Goal: Task Accomplishment & Management: Manage account settings

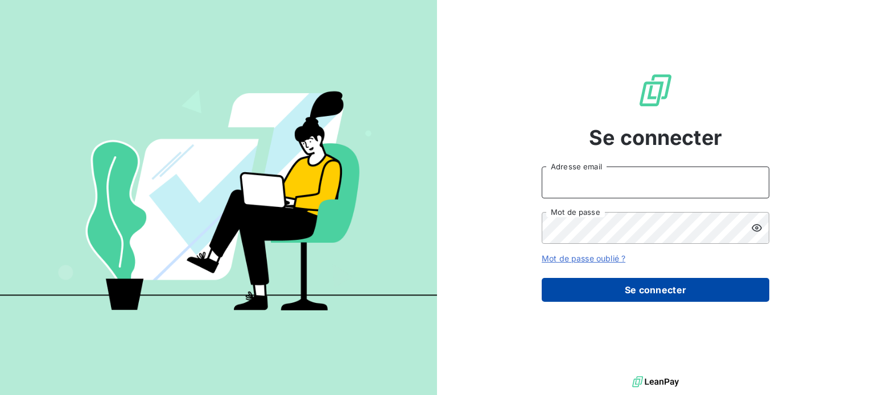
type input "eloise.gendron@isoskele.fr"
click at [603, 284] on button "Se connecter" at bounding box center [656, 290] width 228 height 24
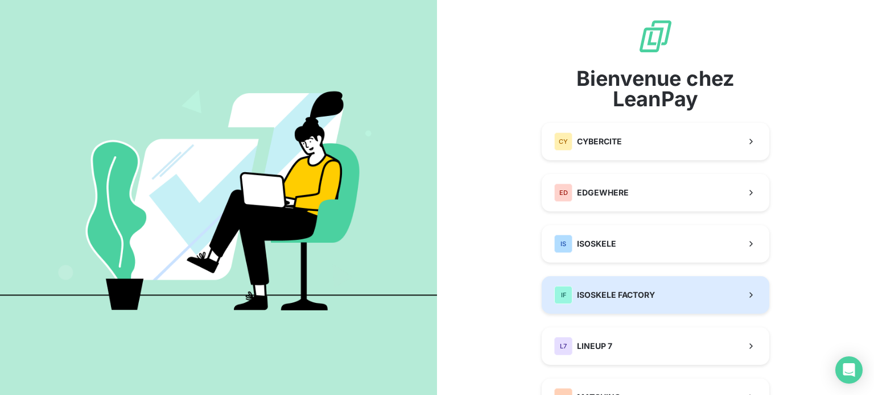
click at [577, 283] on button "IF ISOSKELE FACTORY" at bounding box center [656, 295] width 228 height 38
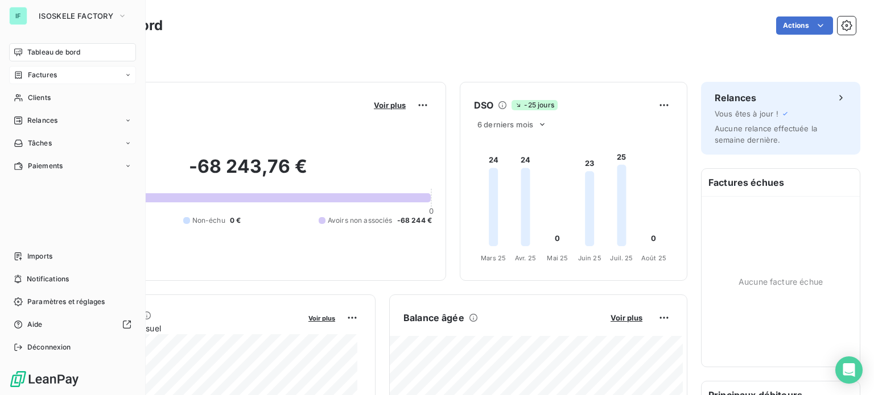
click at [47, 76] on span "Factures" at bounding box center [42, 75] width 29 height 10
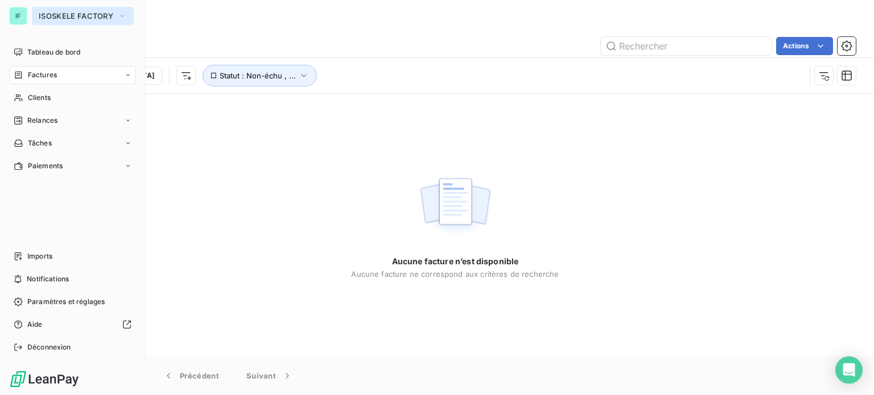
click at [68, 19] on span "ISOSKELE FACTORY" at bounding box center [76, 15] width 75 height 9
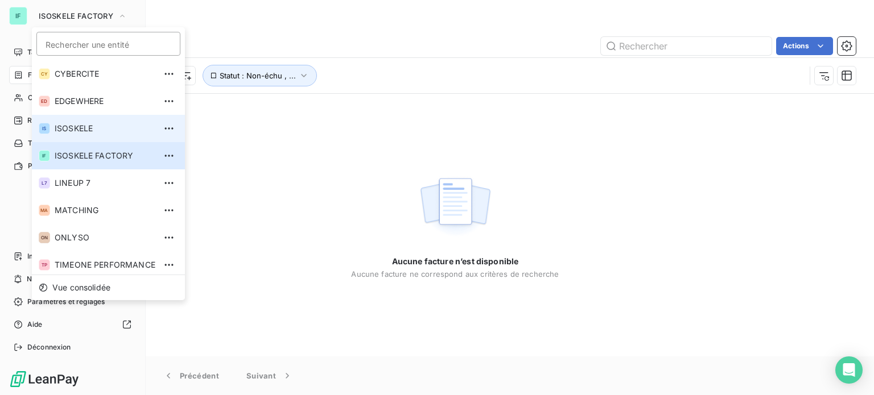
click at [75, 117] on li "IS ISOSKELE" at bounding box center [108, 128] width 153 height 27
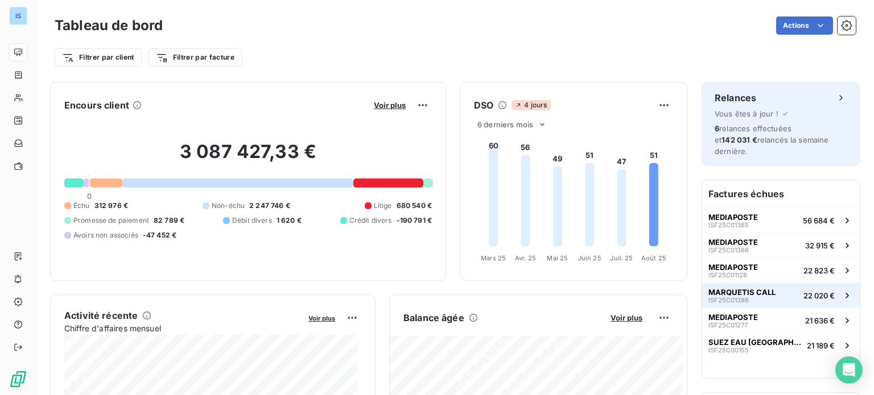
click at [726, 288] on span "MARQUETIS CALL" at bounding box center [741, 292] width 67 height 9
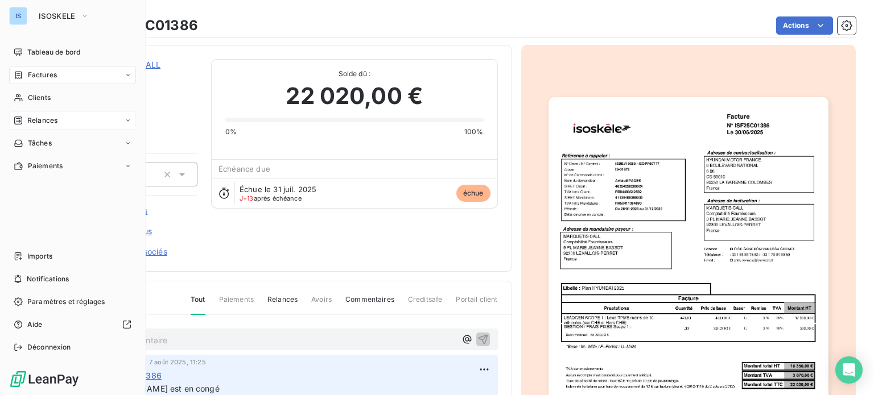
click at [36, 117] on span "Relances" at bounding box center [42, 120] width 30 height 10
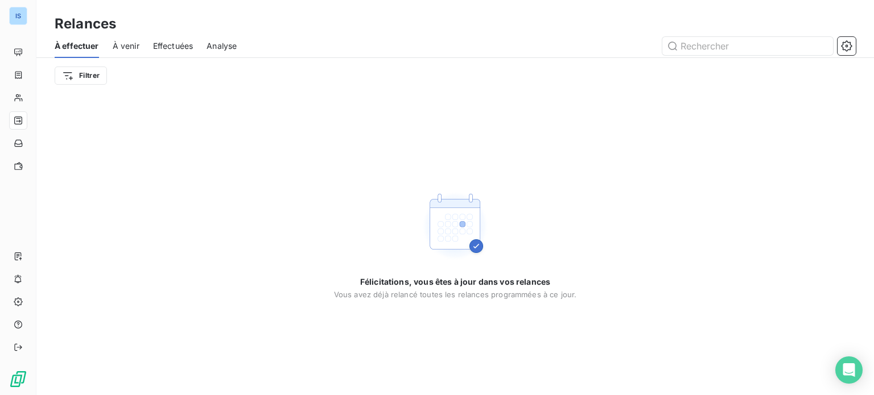
click at [127, 47] on span "À venir" at bounding box center [126, 45] width 27 height 11
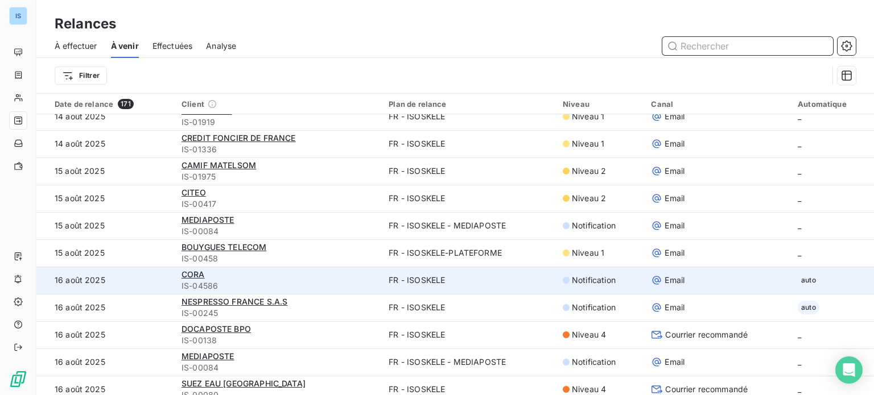
scroll to position [57, 0]
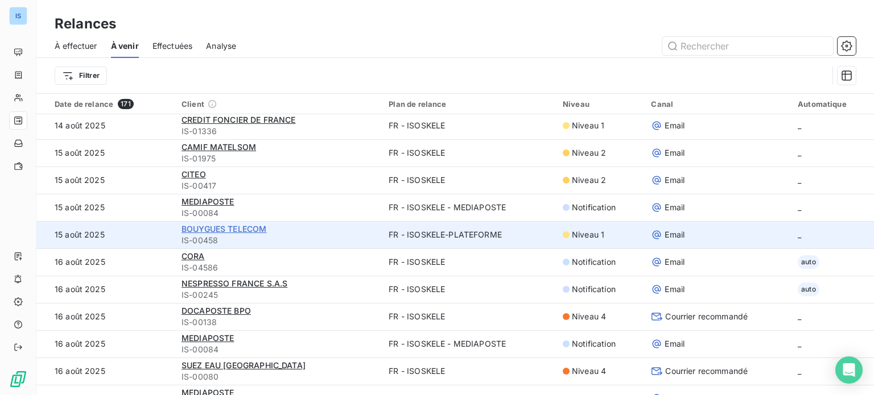
click at [189, 229] on span "BOUYGUES TELECOM" at bounding box center [223, 229] width 85 height 10
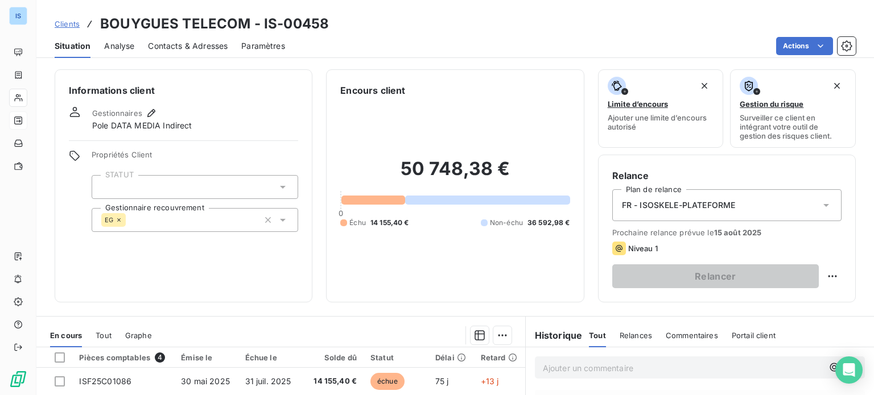
click at [184, 47] on span "Contacts & Adresses" at bounding box center [188, 45] width 80 height 11
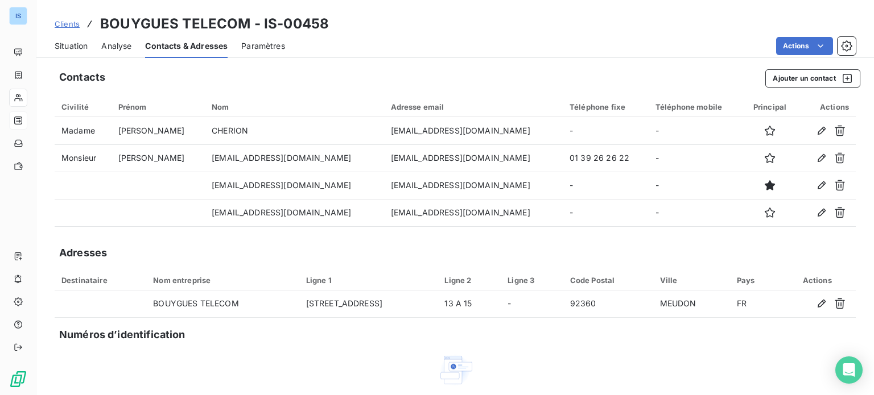
drag, startPoint x: 80, startPoint y: 43, endPoint x: 85, endPoint y: 52, distance: 10.7
click at [80, 43] on span "Situation" at bounding box center [71, 45] width 33 height 11
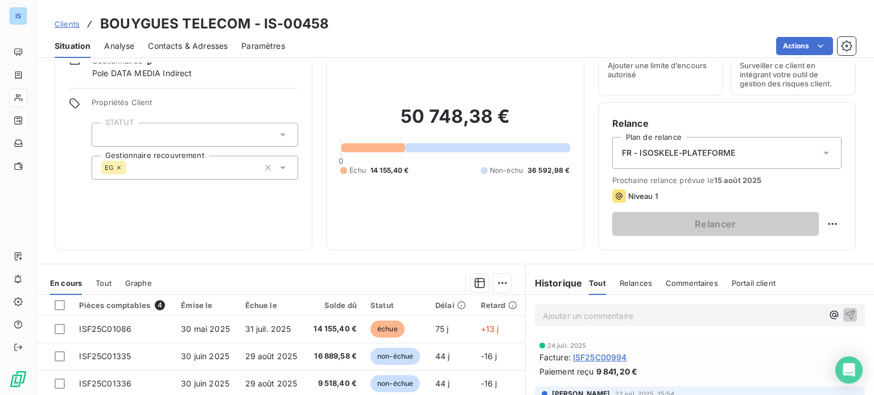
scroll to position [34, 0]
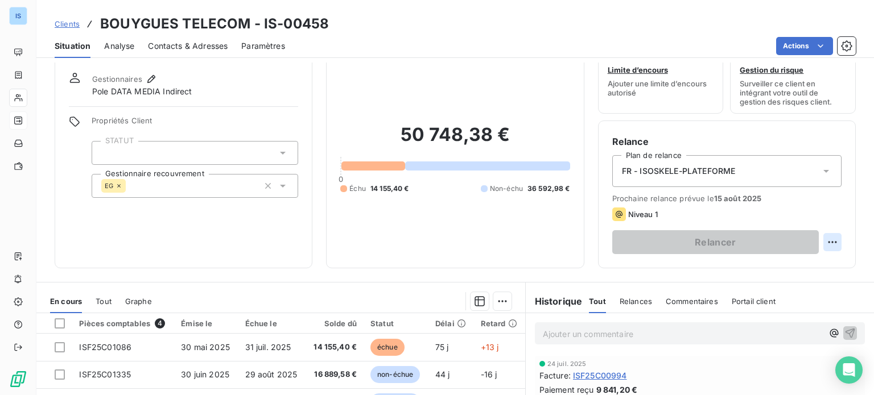
click at [823, 240] on html "IS Clients BOUYGUES TELECOM - IS-00458 Situation Analyse Contacts & Adresses Pa…" at bounding box center [437, 197] width 874 height 395
click at [518, 237] on html "IS Clients BOUYGUES TELECOM - IS-00458 Situation Analyse Contacts & Adresses Pa…" at bounding box center [437, 197] width 874 height 395
click at [820, 236] on html "IS Clients BOUYGUES TELECOM - IS-00458 Situation Analyse Contacts & Adresses Pa…" at bounding box center [437, 197] width 874 height 395
click at [792, 262] on div "Replanifier cette action" at bounding box center [777, 267] width 102 height 18
select select "7"
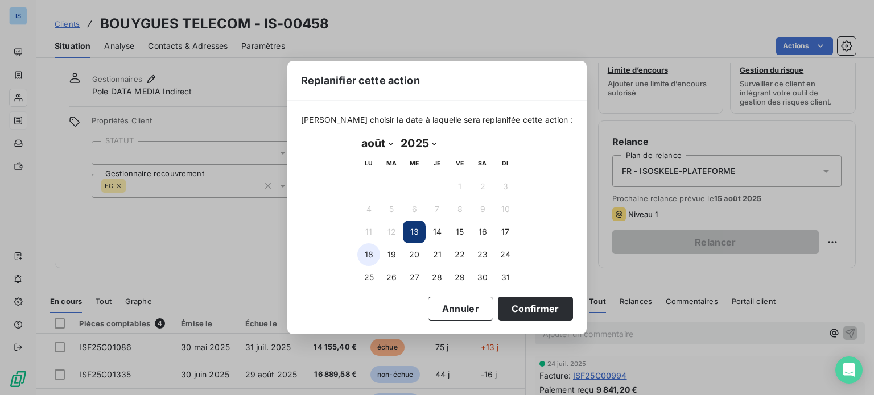
click at [373, 252] on button "18" at bounding box center [368, 254] width 23 height 23
click at [501, 307] on button "Confirmer" at bounding box center [535, 309] width 75 height 24
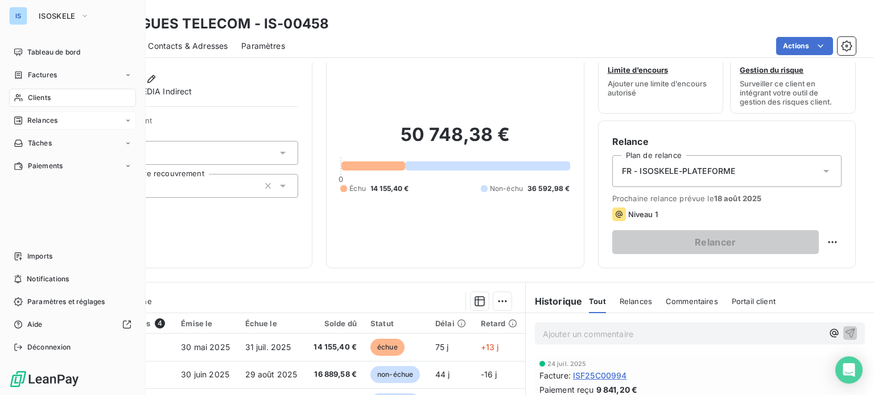
click at [52, 114] on div "Relances" at bounding box center [72, 120] width 127 height 18
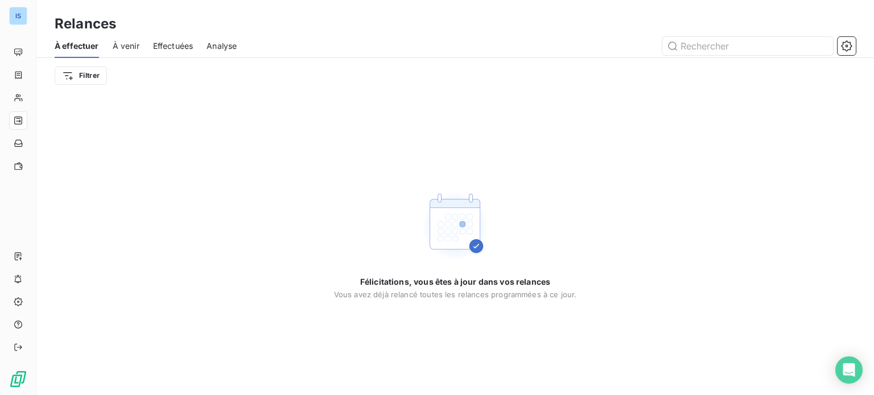
click at [130, 48] on span "À venir" at bounding box center [126, 45] width 27 height 11
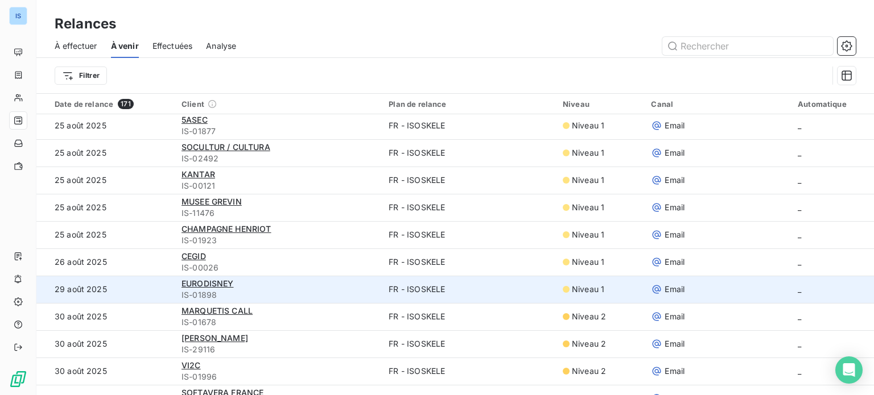
scroll to position [1081, 0]
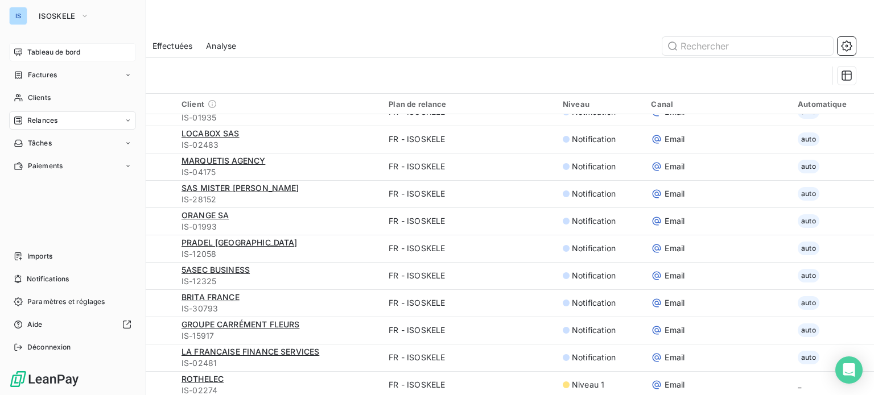
click at [36, 50] on span "Tableau de bord" at bounding box center [53, 52] width 53 height 10
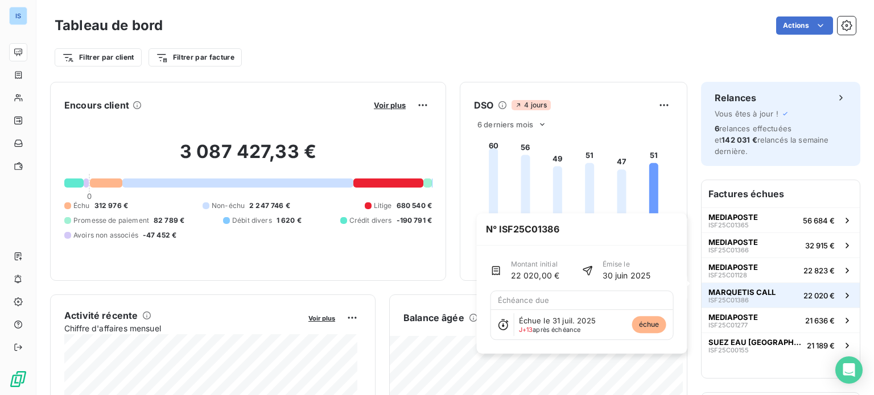
click at [735, 297] on span "ISF25C01386" at bounding box center [728, 300] width 40 height 7
